Goal: Find contact information: Find contact information

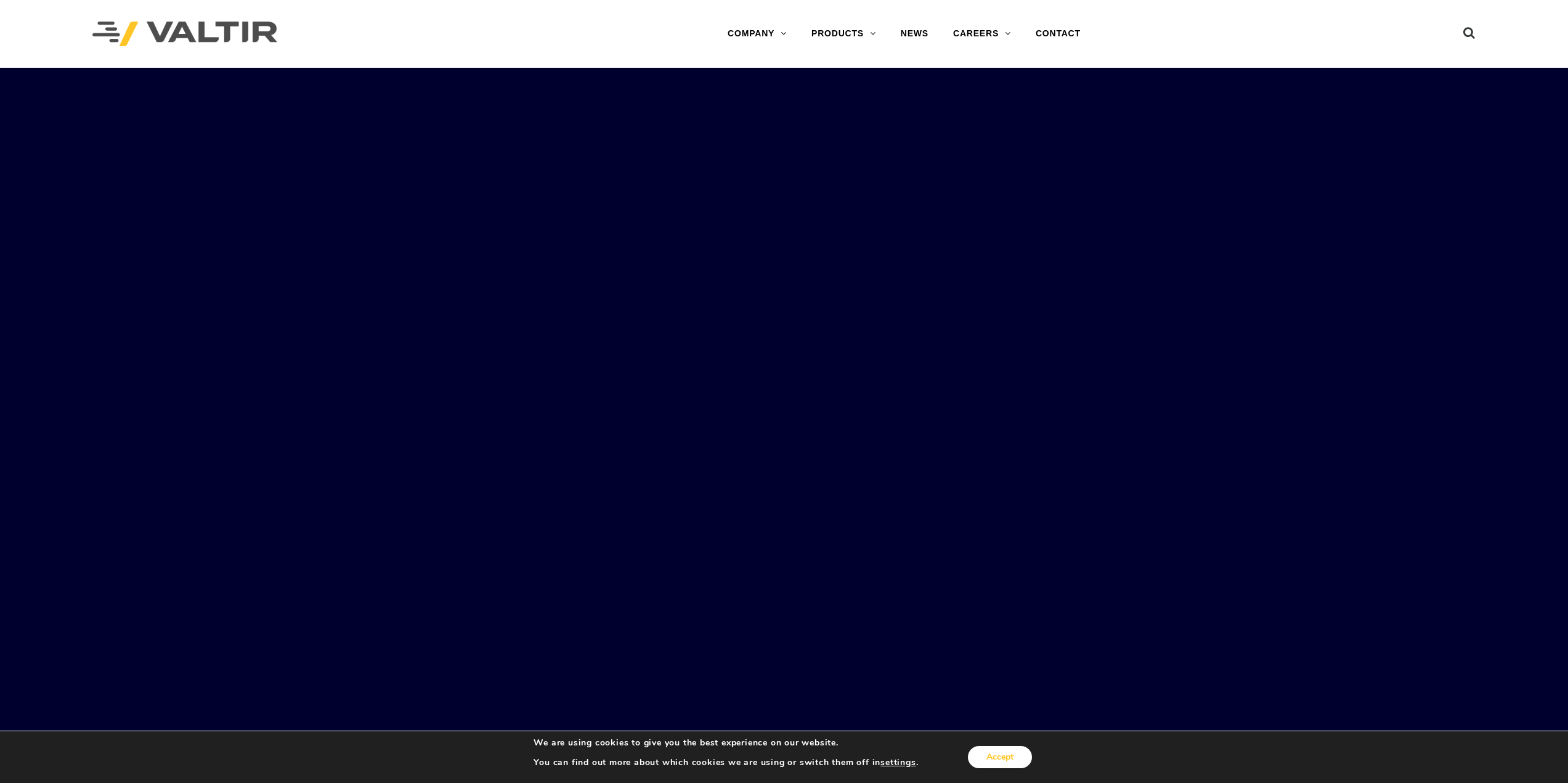
click at [1006, 763] on button "Accept" at bounding box center [999, 757] width 64 height 22
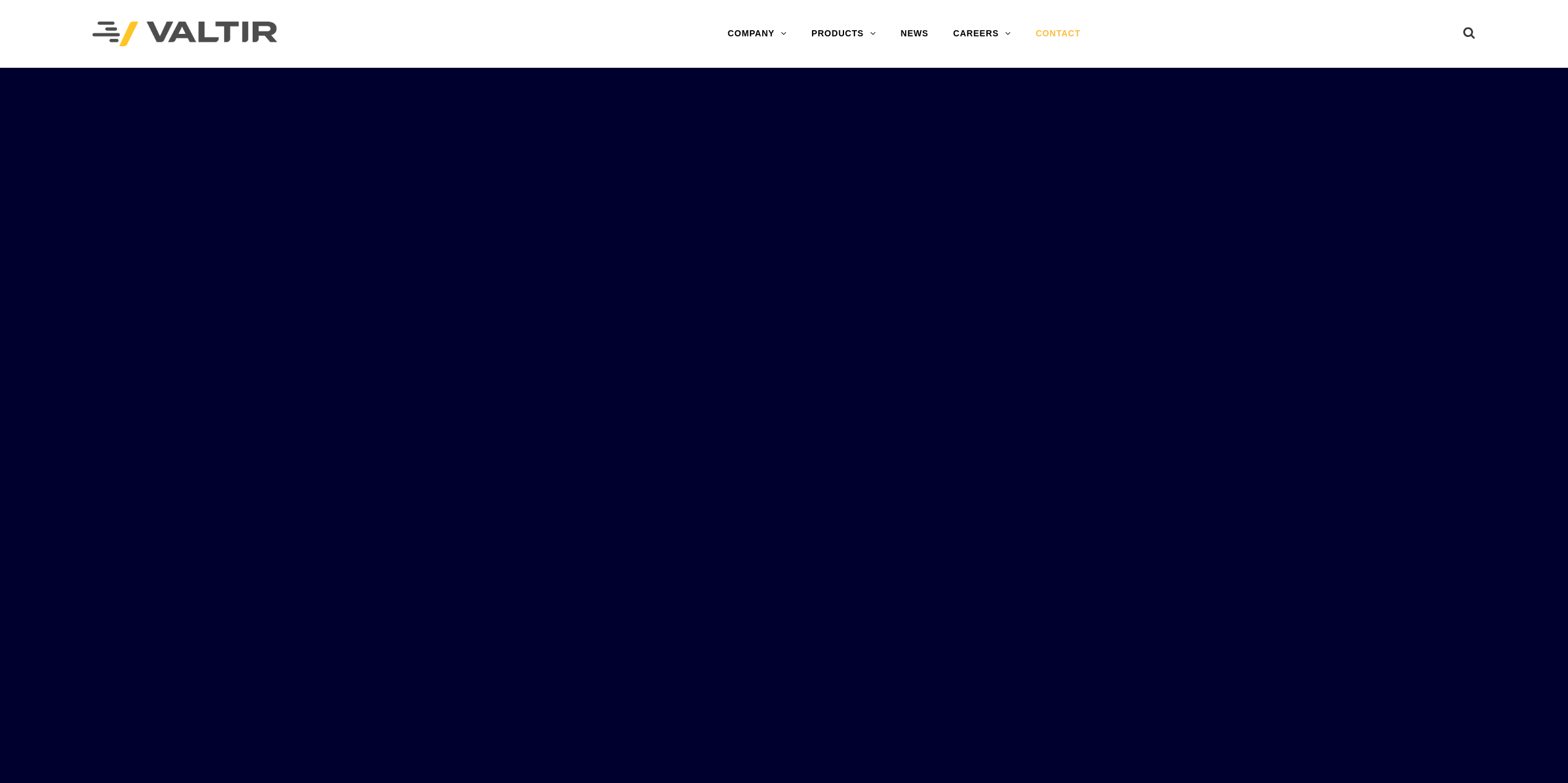
click at [1050, 40] on link "CONTACT" at bounding box center [1058, 34] width 69 height 25
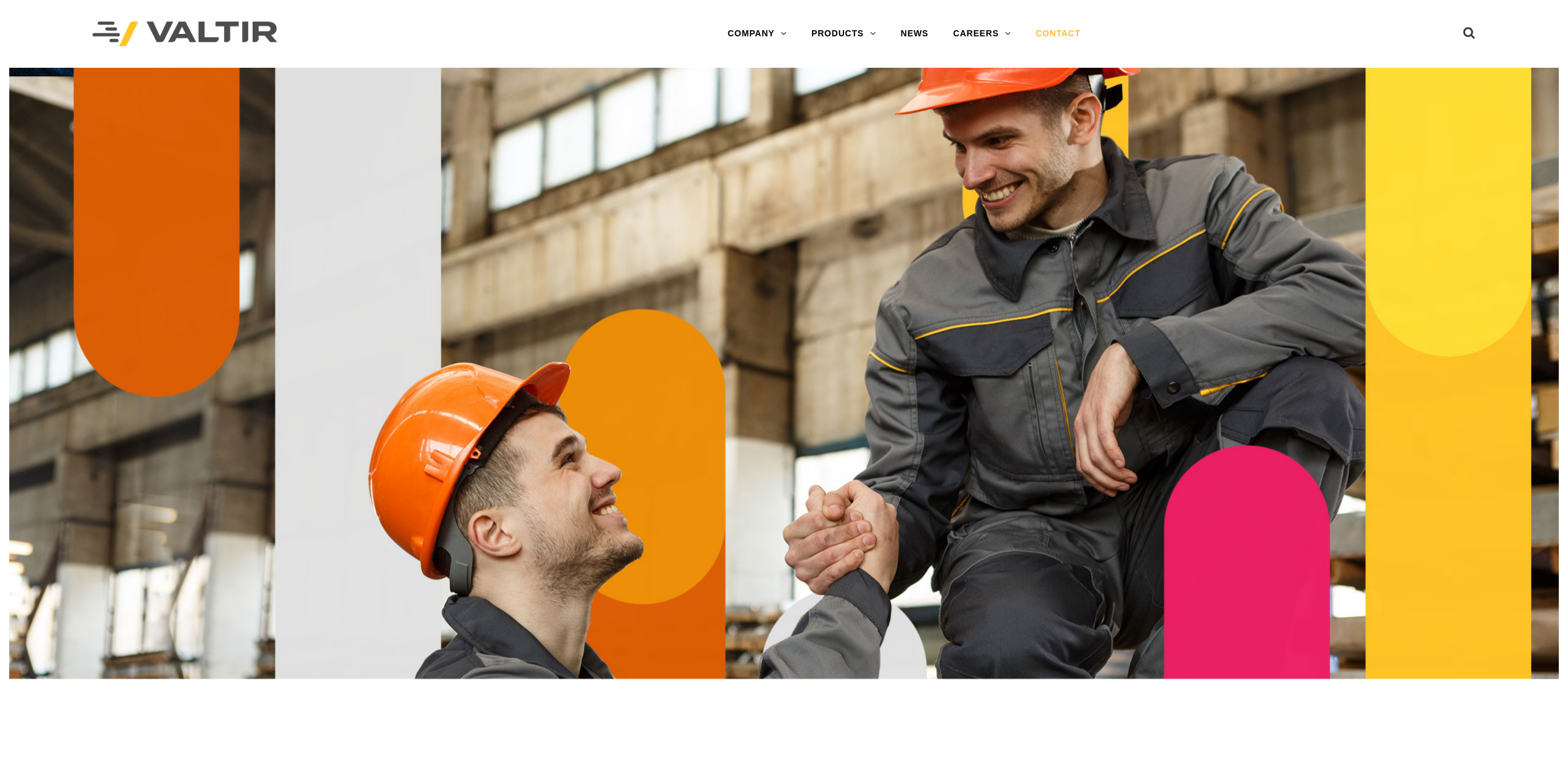
click at [1077, 30] on link "CONTACT" at bounding box center [1058, 34] width 69 height 25
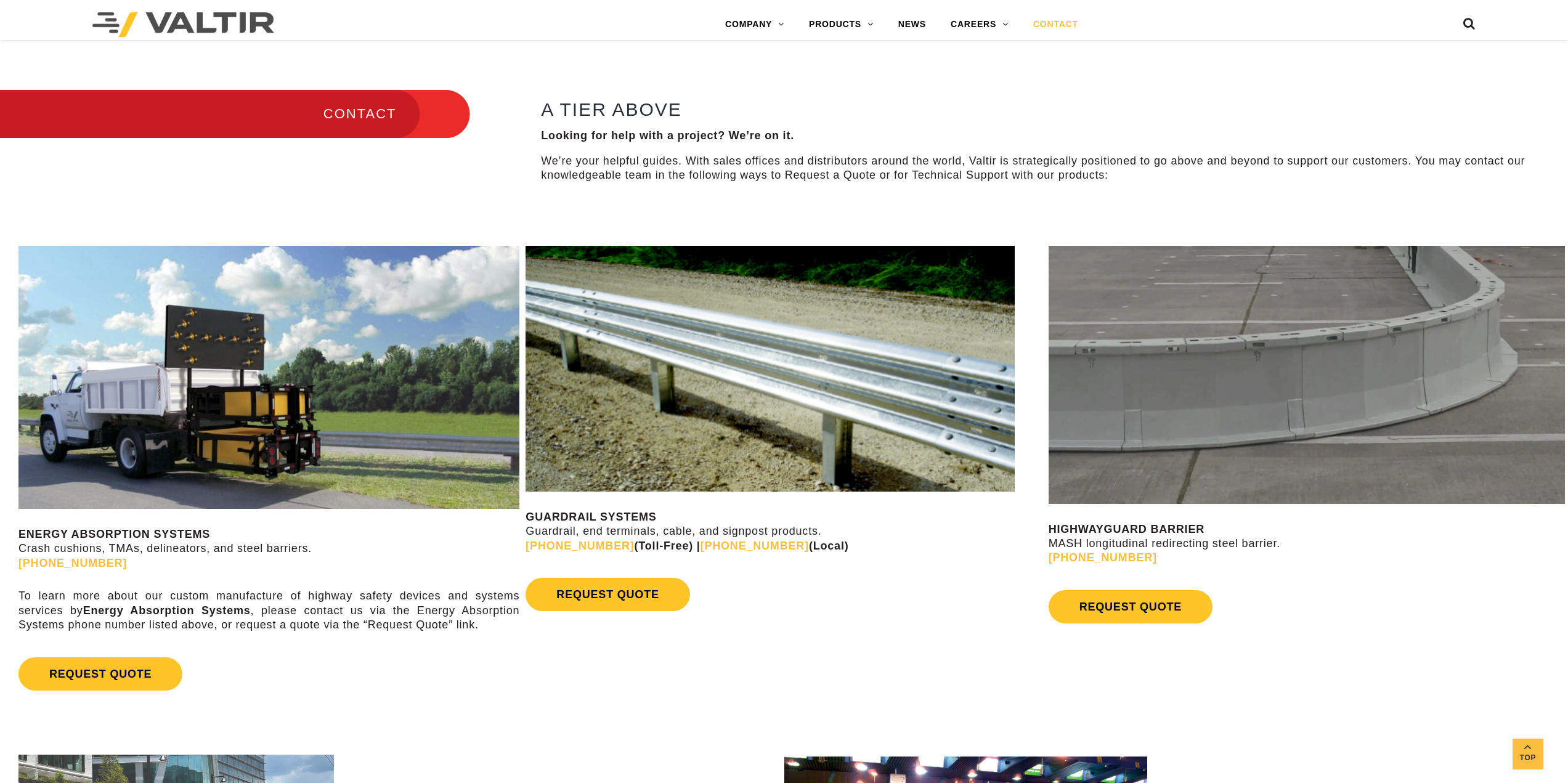
scroll to position [801, 0]
